Goal: Task Accomplishment & Management: Complete application form

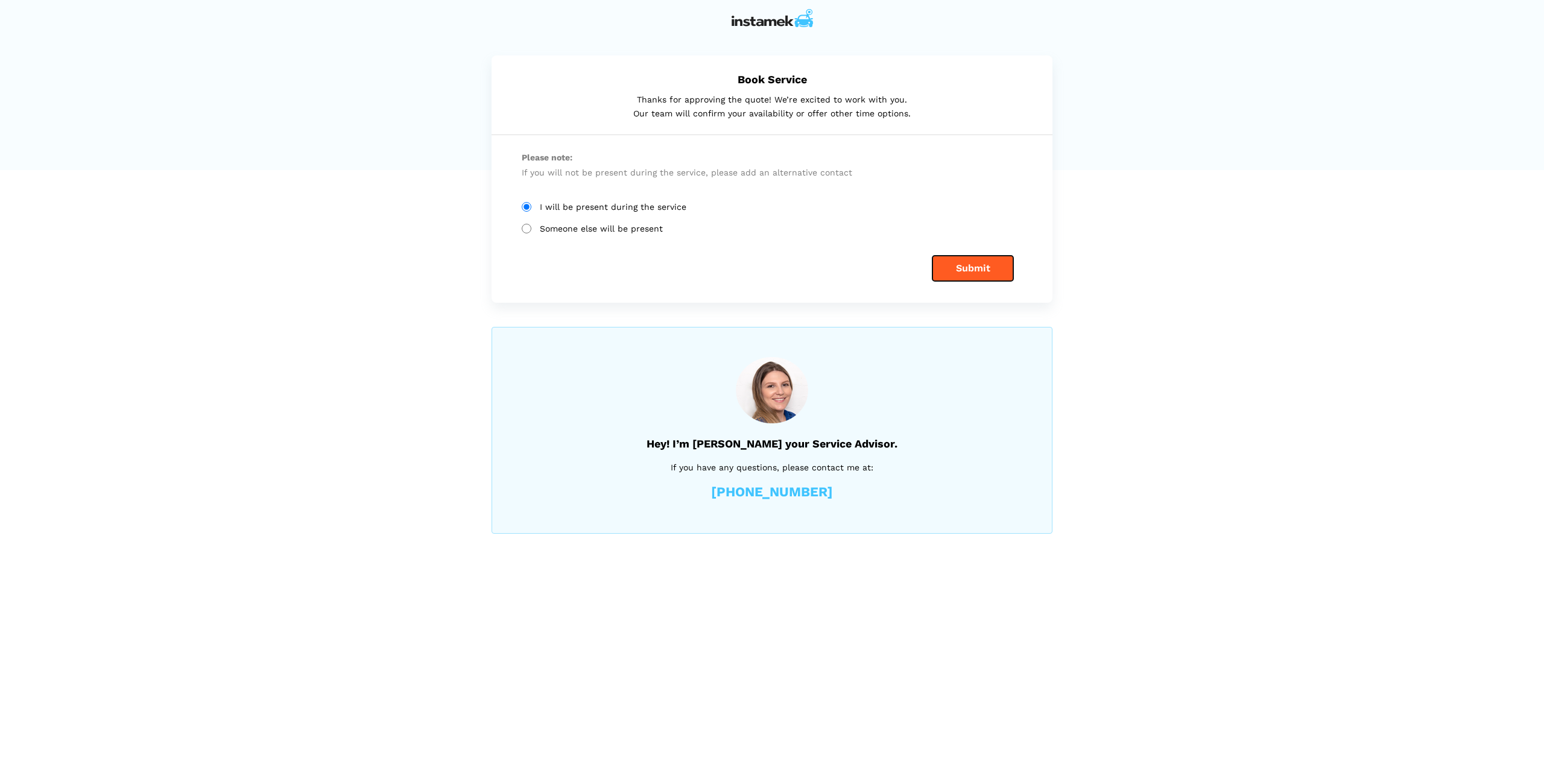
click at [965, 271] on button "Submit" at bounding box center [973, 268] width 81 height 25
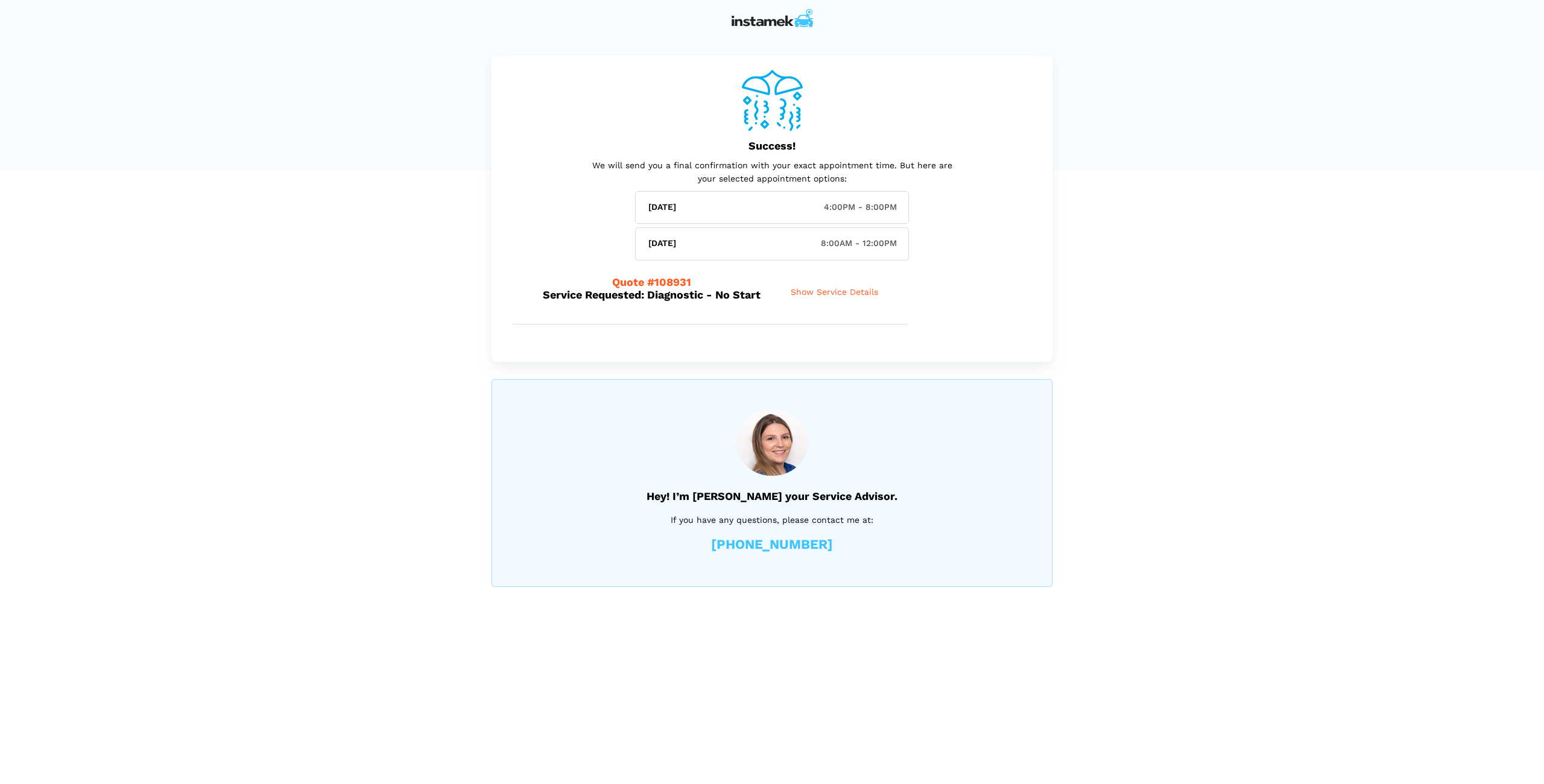
click at [836, 292] on span "Show Service Details" at bounding box center [835, 292] width 88 height 10
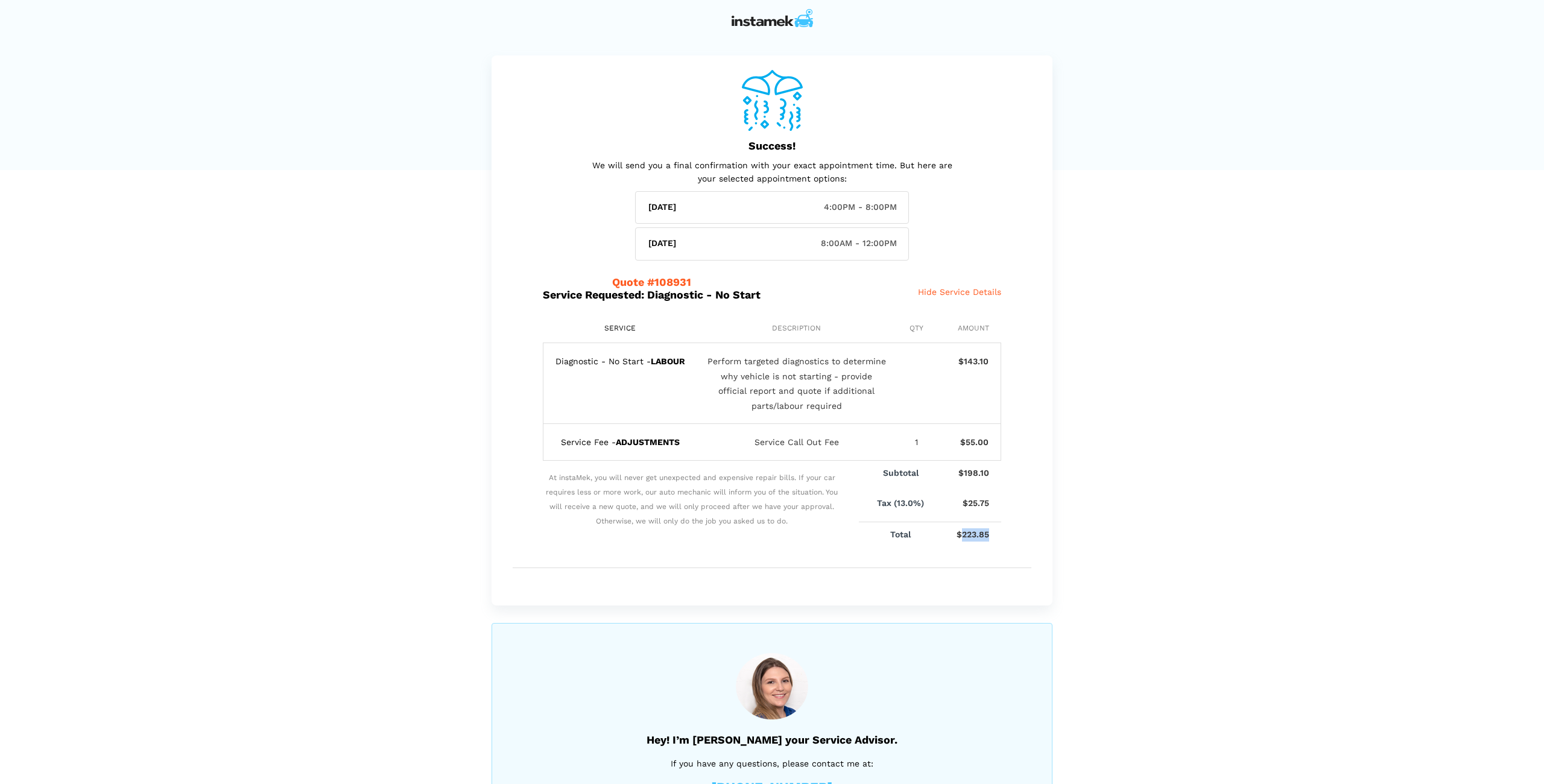
drag, startPoint x: 990, startPoint y: 535, endPoint x: 1073, endPoint y: 535, distance: 83.0
click at [1072, 535] on div "Success! We will send you a final confirmation with your exact appointment time…" at bounding box center [772, 442] width 1544 height 774
click at [1099, 536] on div "Success! We will send you a final confirmation with your exact appointment time…" at bounding box center [772, 442] width 1544 height 774
